Goal: Feedback & Contribution: Submit feedback/report problem

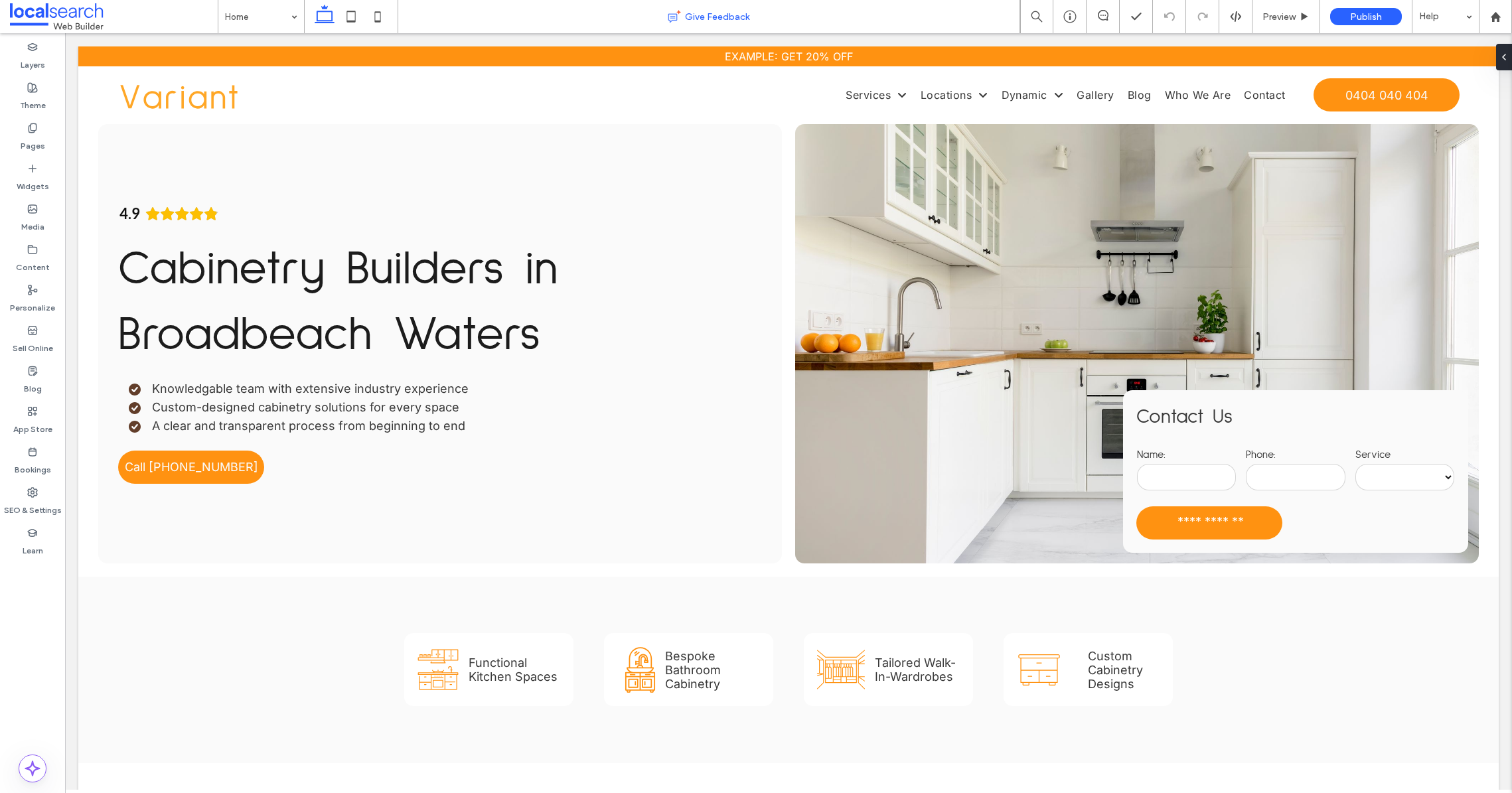
click at [734, 11] on span "Give Feedback" at bounding box center [717, 16] width 65 height 11
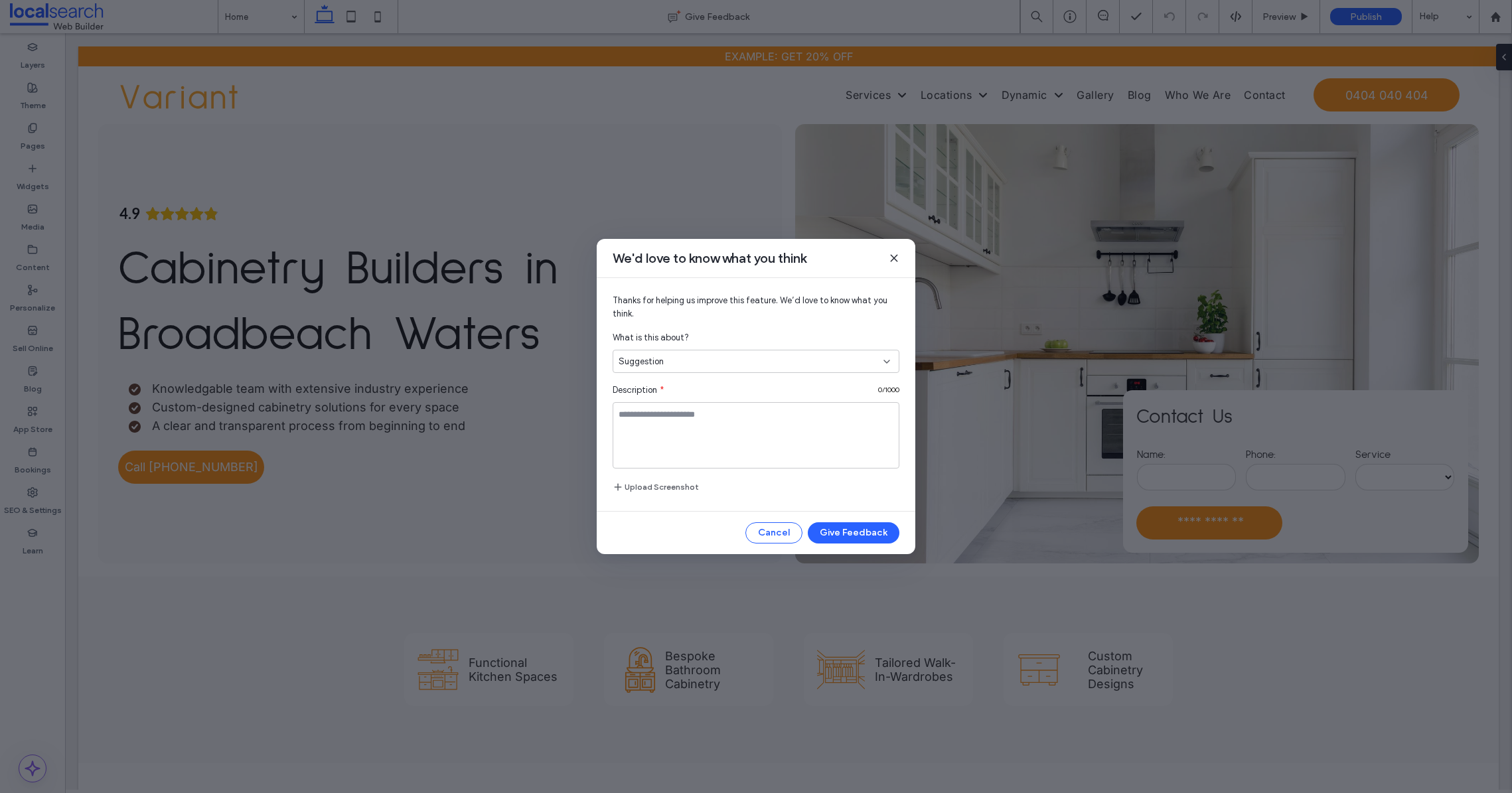
click at [894, 355] on div "Suggestion" at bounding box center [756, 361] width 287 height 23
click at [664, 400] on div "Question" at bounding box center [756, 407] width 285 height 23
click at [701, 360] on div "Question" at bounding box center [750, 362] width 265 height 14
click at [648, 423] on div "Bug" at bounding box center [756, 431] width 285 height 23
click at [693, 367] on div "Bug" at bounding box center [750, 362] width 265 height 14
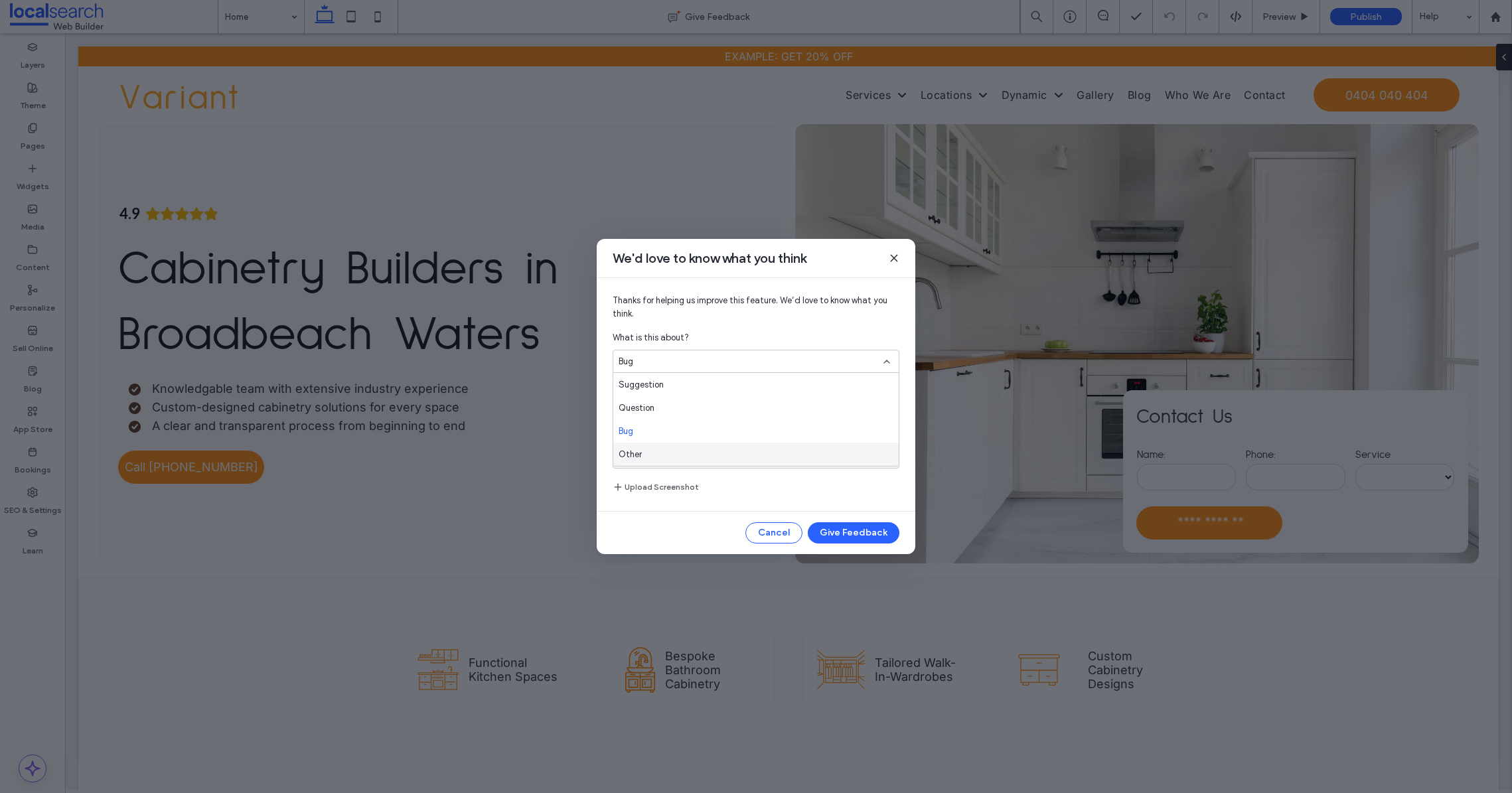
click at [650, 457] on div "Other" at bounding box center [756, 454] width 285 height 23
click at [699, 323] on div "Thanks for helping us improve this feature. We’d love to know what you think. W…" at bounding box center [756, 395] width 319 height 233
click at [673, 371] on div "Other" at bounding box center [756, 361] width 287 height 23
click at [653, 395] on div "Suggestion" at bounding box center [756, 384] width 285 height 23
click at [750, 372] on div "Suggestion" at bounding box center [756, 361] width 287 height 23
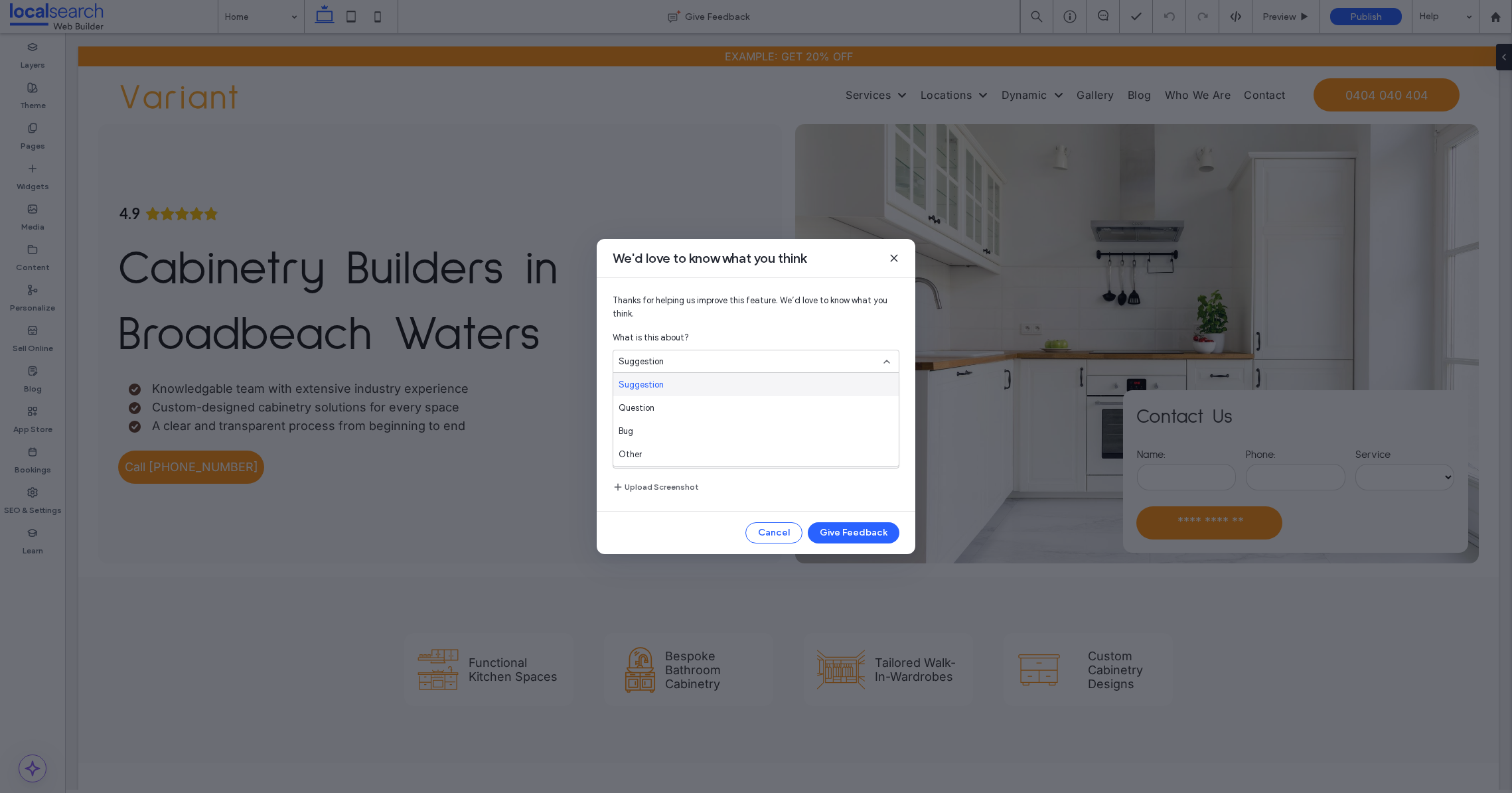
click at [888, 258] on div "We'd love to know what you think" at bounding box center [756, 259] width 319 height 39
